Goal: Use online tool/utility: Utilize a website feature to perform a specific function

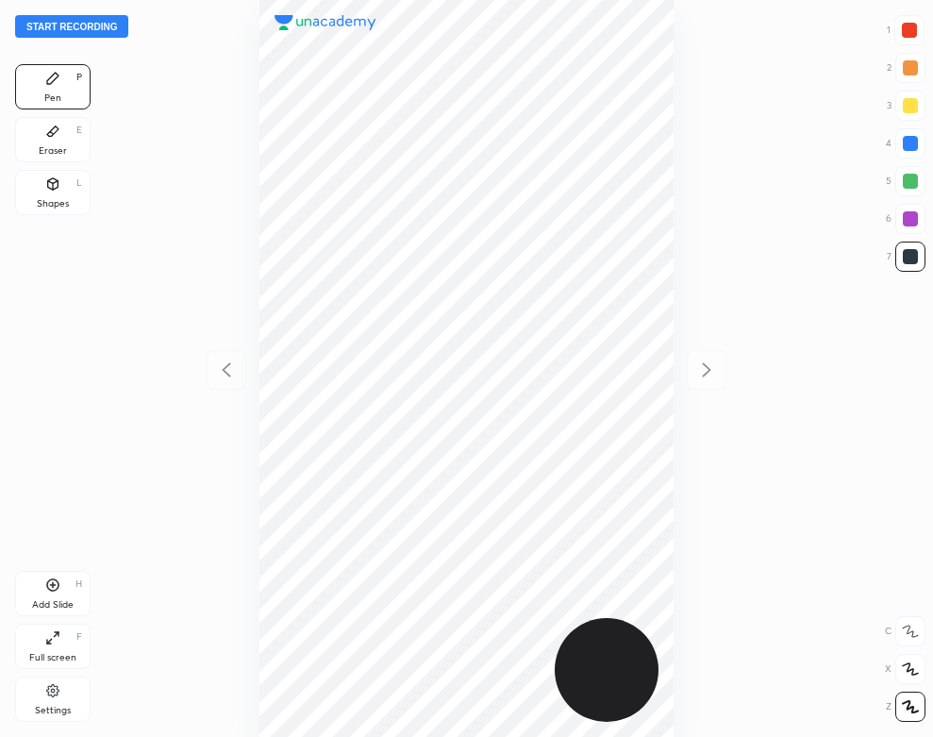
scroll to position [737, 631]
click at [166, 208] on div at bounding box center [466, 368] width 631 height 737
click at [176, 127] on div at bounding box center [466, 368] width 631 height 737
click at [106, 29] on button "Start recording" at bounding box center [71, 26] width 113 height 23
click at [38, 689] on div "Settings" at bounding box center [52, 698] width 75 height 45
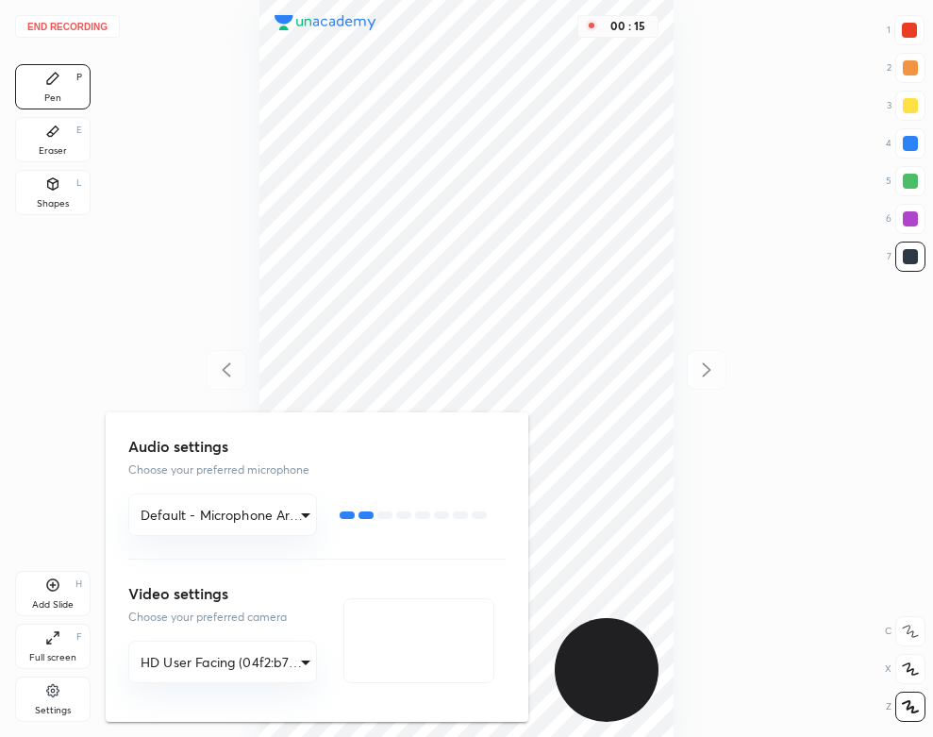
click at [222, 213] on div at bounding box center [466, 368] width 933 height 737
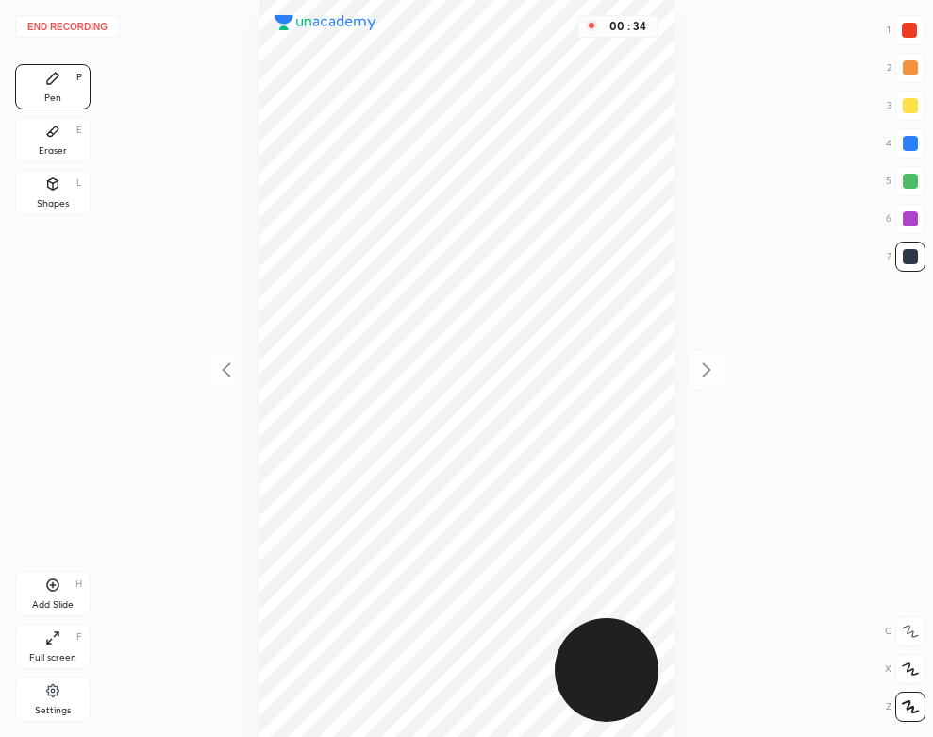
click at [104, 21] on button "End recording" at bounding box center [67, 26] width 105 height 23
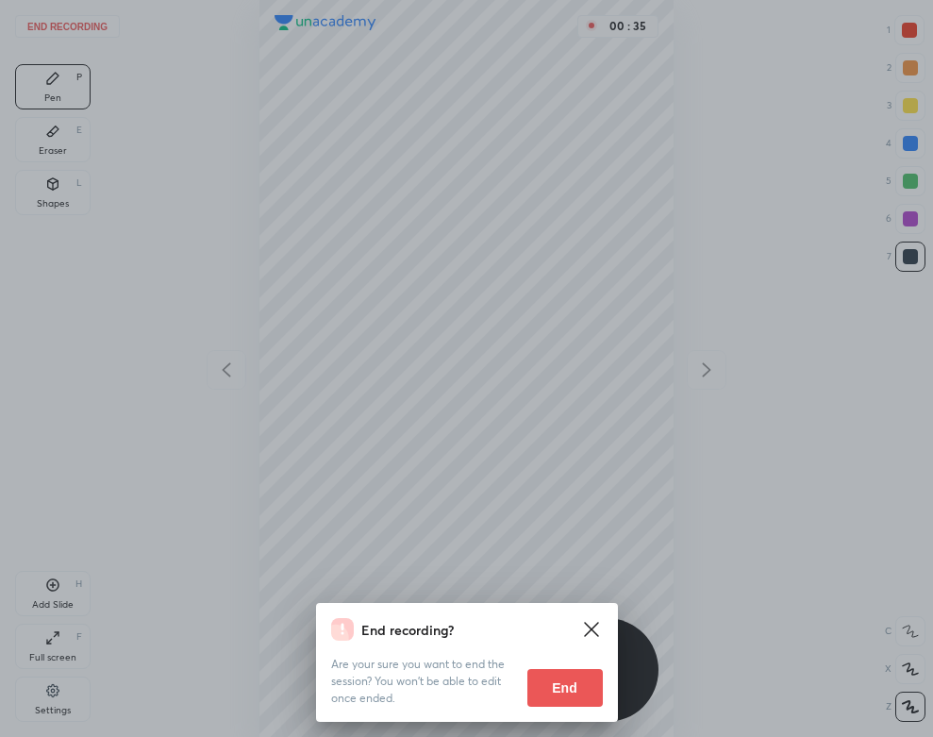
click at [543, 674] on button "End" at bounding box center [564, 688] width 75 height 38
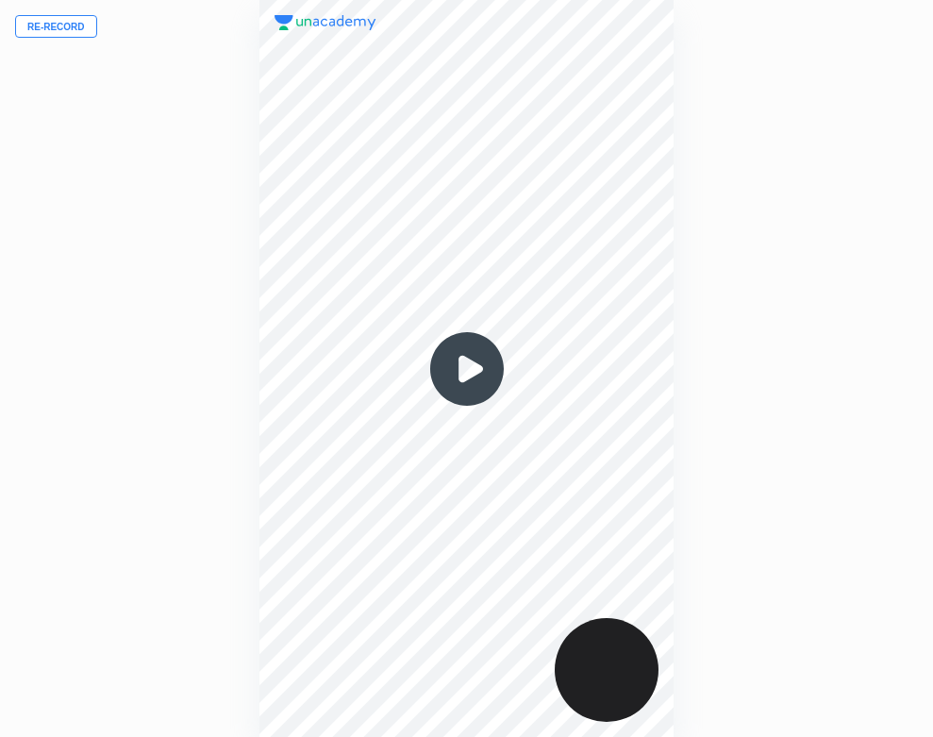
click at [77, 25] on button "Re-record" at bounding box center [56, 26] width 82 height 23
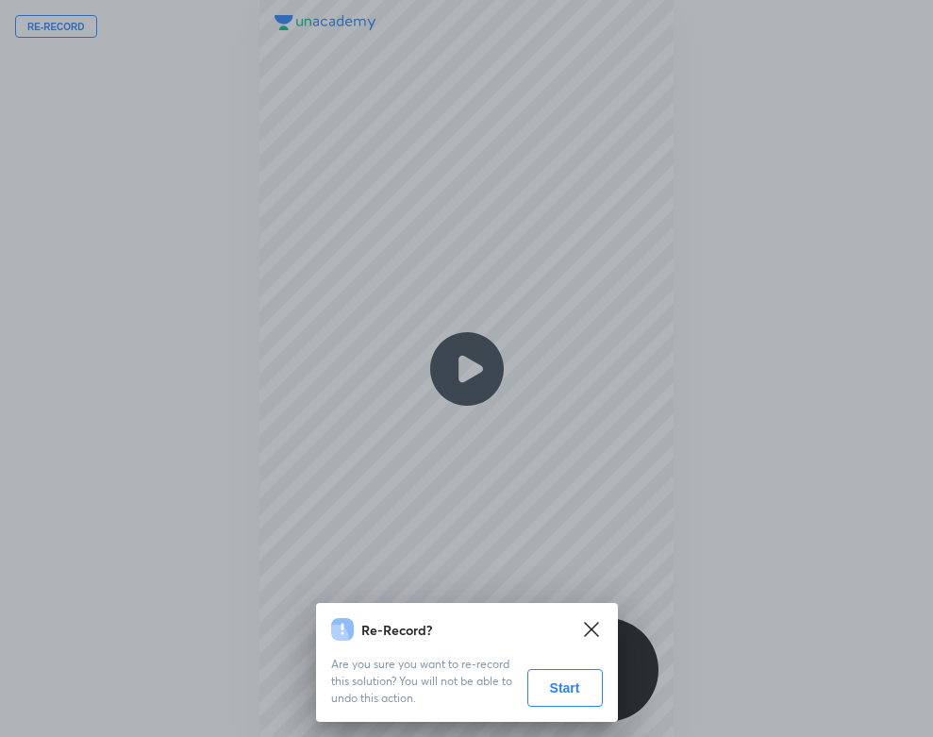
click at [571, 687] on button "Start" at bounding box center [564, 688] width 75 height 38
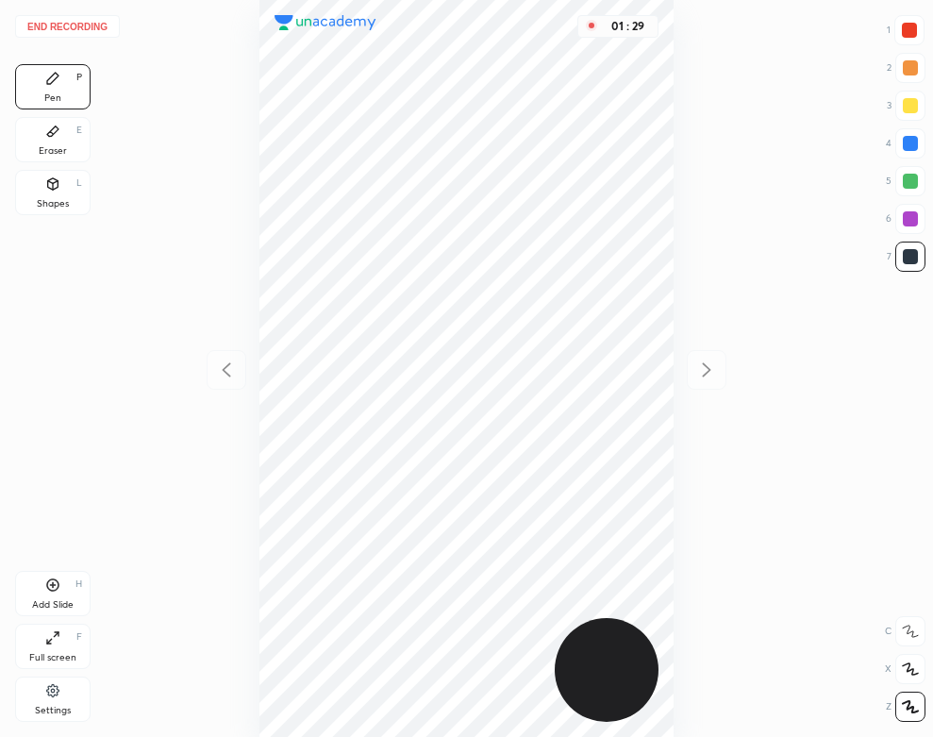
click at [51, 141] on div "Eraser E" at bounding box center [52, 139] width 75 height 45
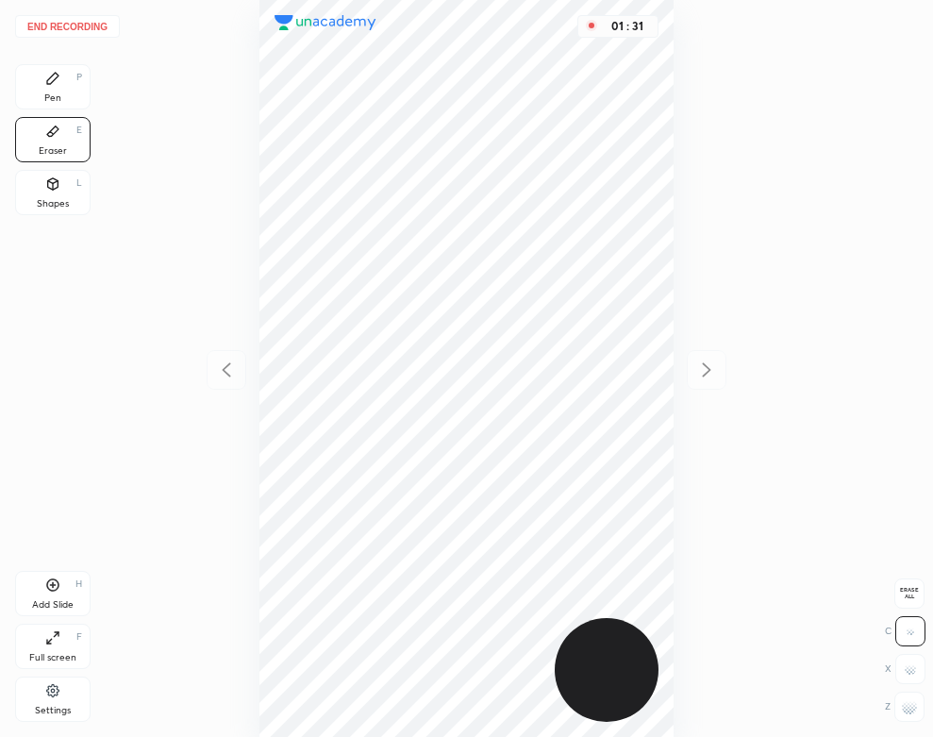
click at [74, 74] on div "Pen P" at bounding box center [52, 86] width 75 height 45
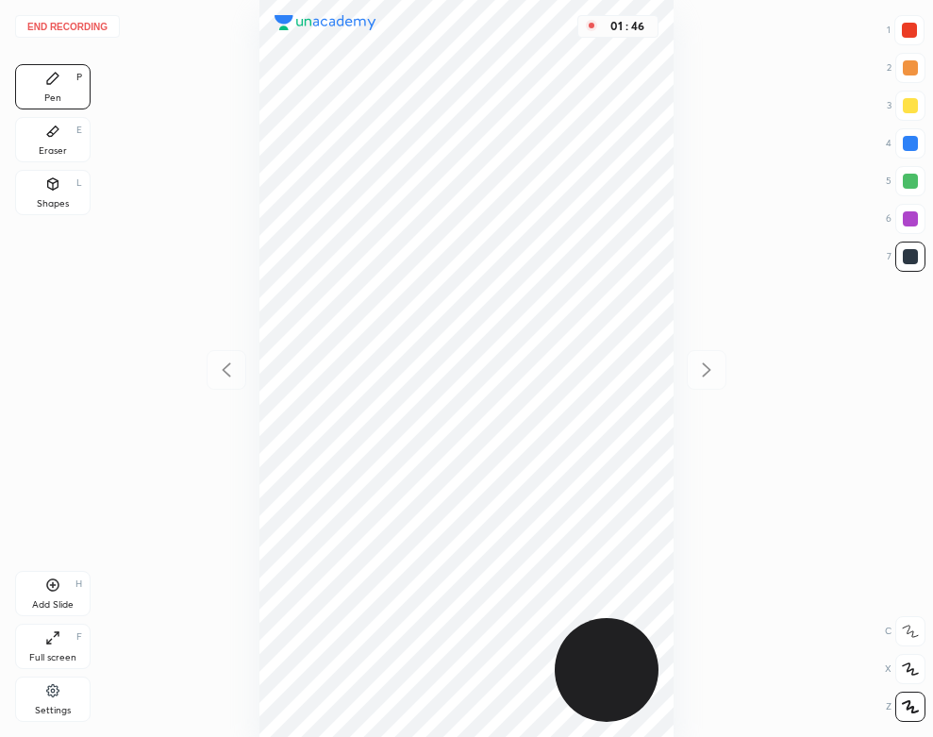
click at [91, 21] on button "End recording" at bounding box center [67, 26] width 105 height 23
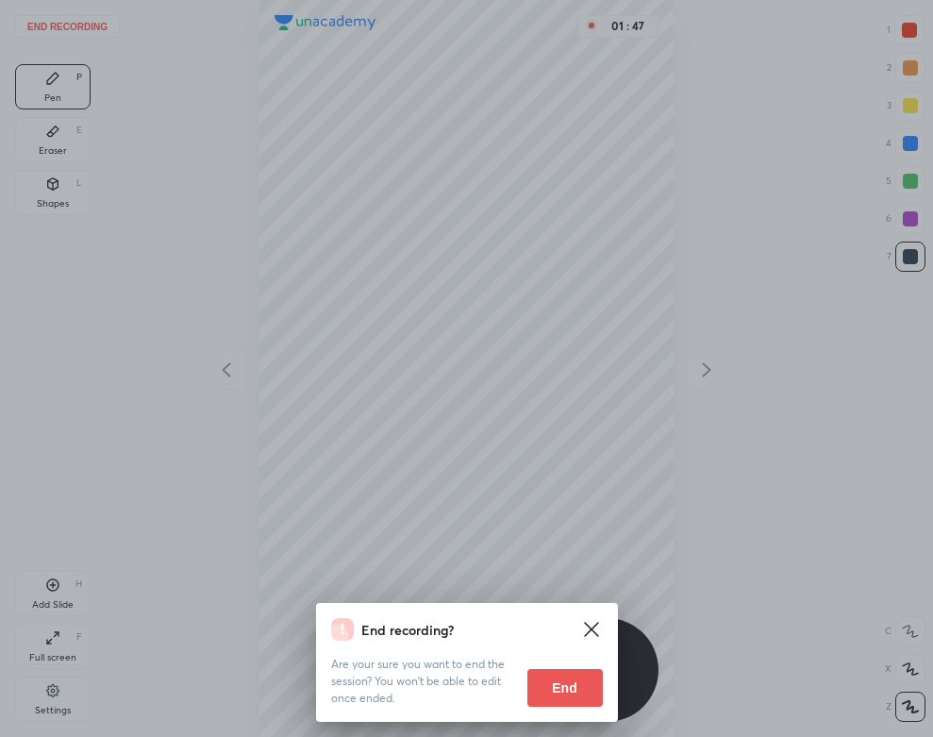
click at [564, 685] on button "End" at bounding box center [564, 688] width 75 height 38
